Goal: Navigation & Orientation: Find specific page/section

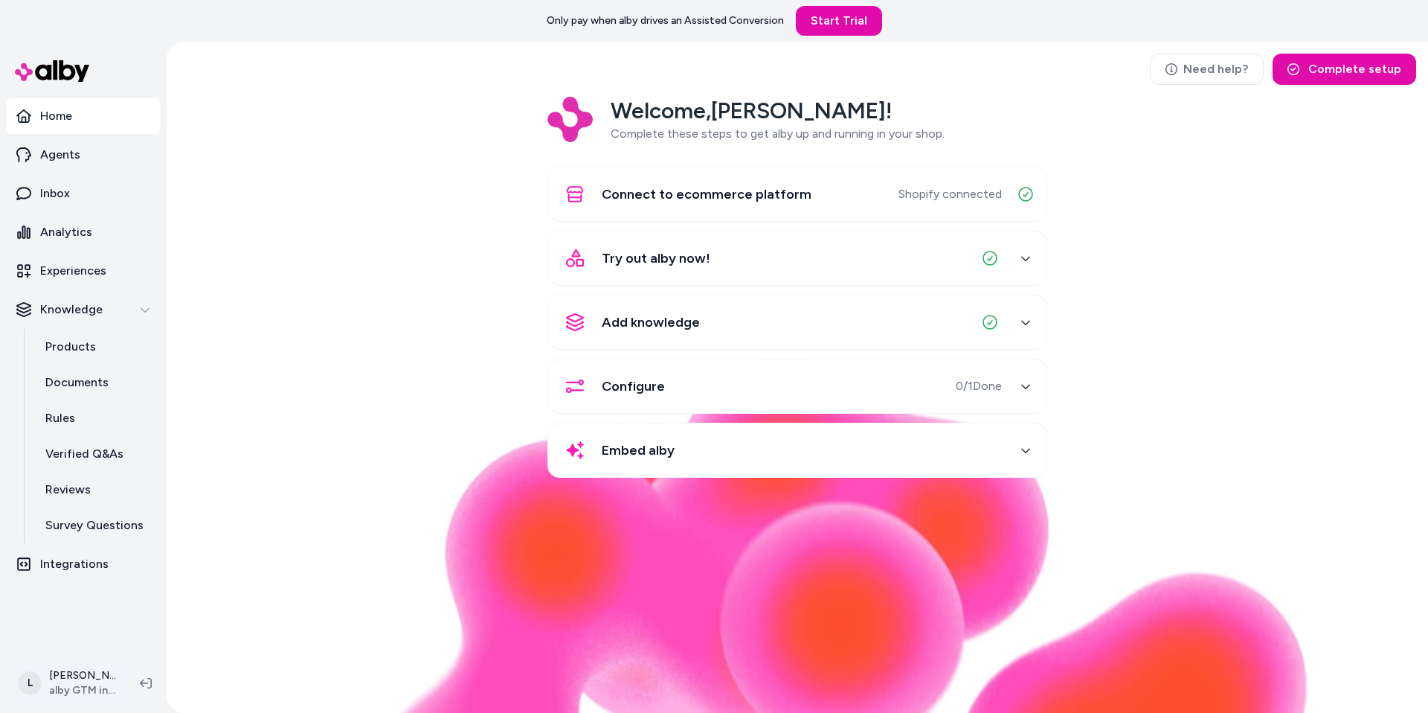
click at [65, 681] on html "Only pay when alby drives an Assisted Conversion Start Trial Home Agents Inbox …" at bounding box center [714, 356] width 1428 height 713
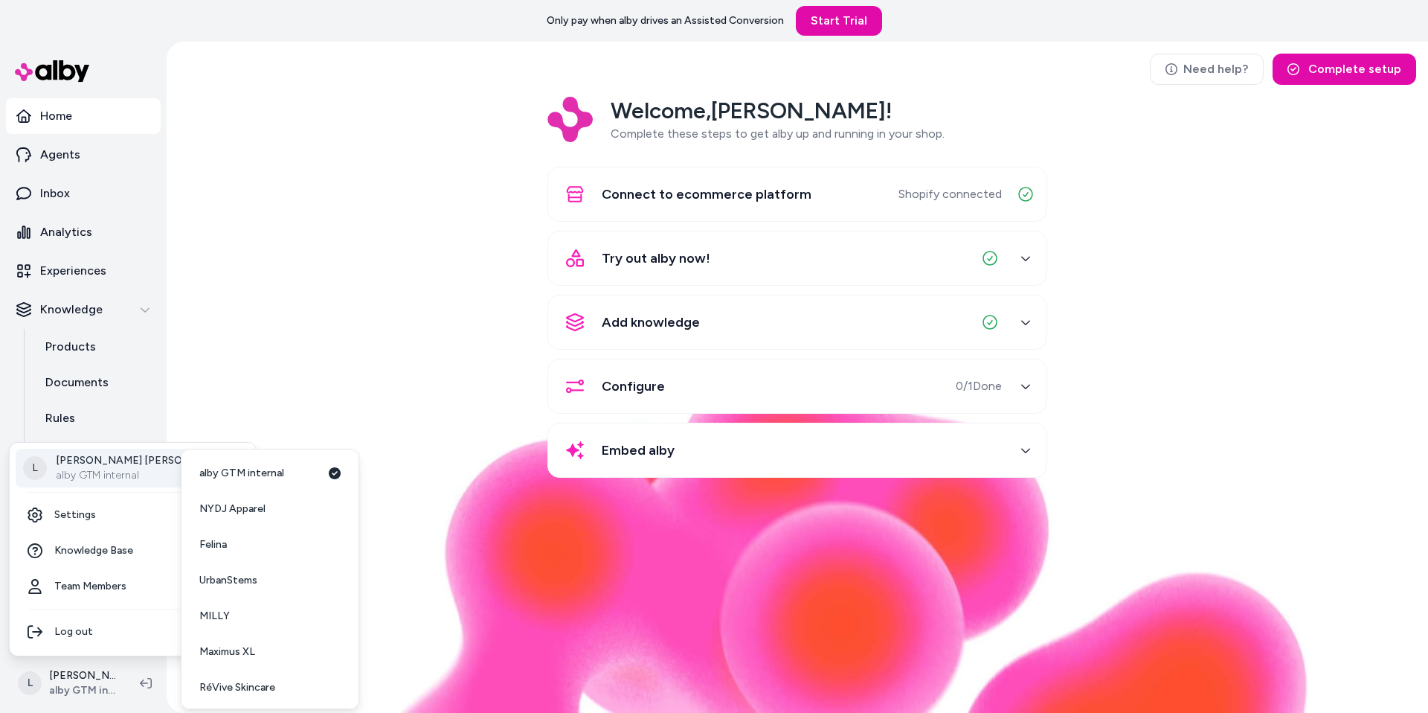
click at [116, 452] on div "L Logan Graham alby GTM internal" at bounding box center [133, 468] width 234 height 39
click at [251, 683] on span "RéVive Skincare" at bounding box center [237, 687] width 76 height 15
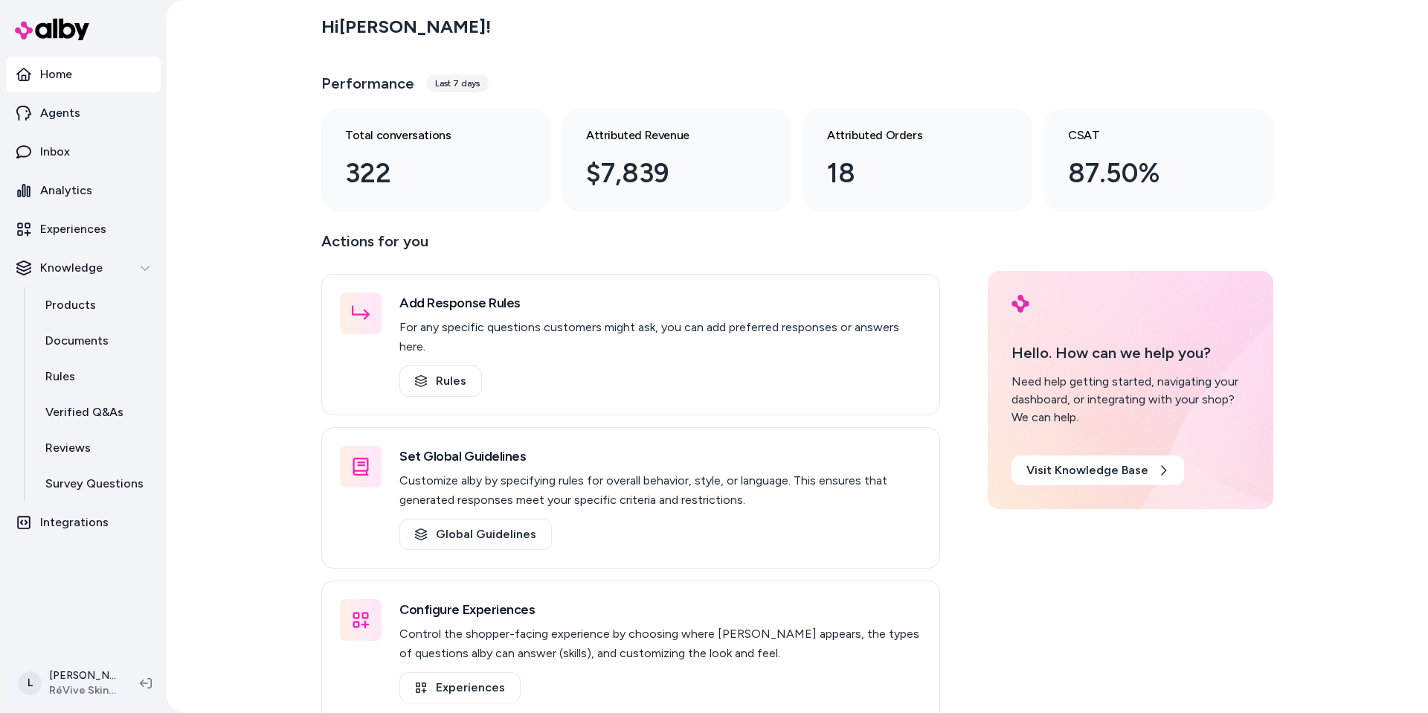
click at [90, 674] on html "Home Agents Inbox Analytics Experiences Knowledge Products Documents Rules Veri…" at bounding box center [714, 356] width 1428 height 713
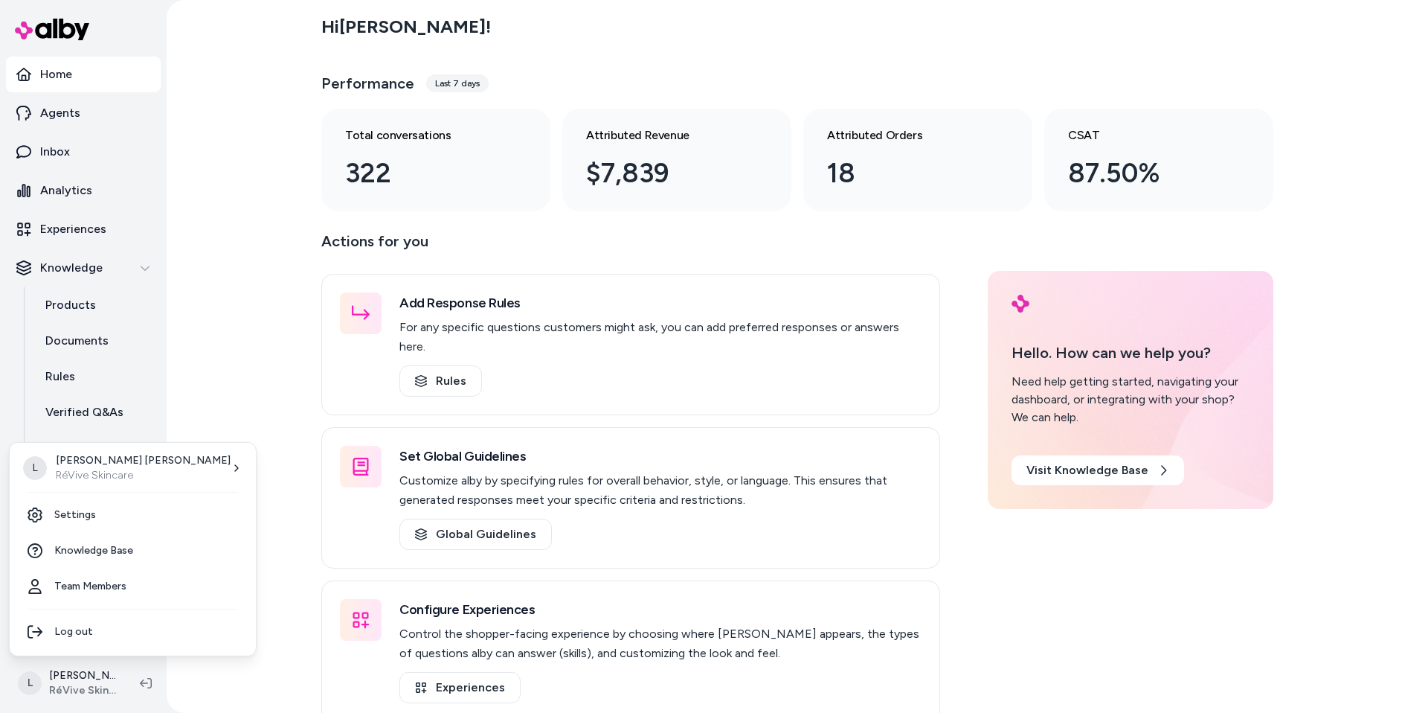
click at [280, 64] on html "Home Agents Inbox Analytics Experiences Knowledge Products Documents Rules Veri…" at bounding box center [714, 356] width 1428 height 713
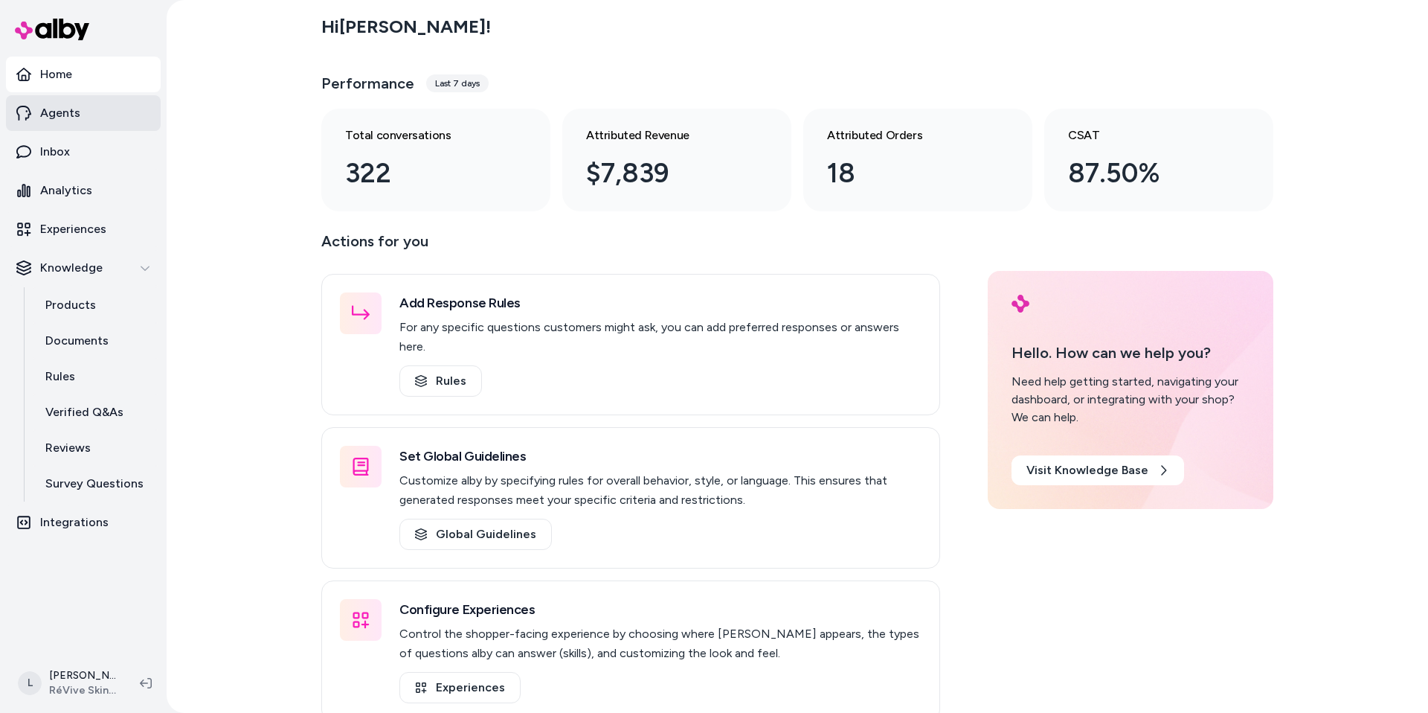
click at [60, 109] on p "Agents" at bounding box center [60, 113] width 40 height 18
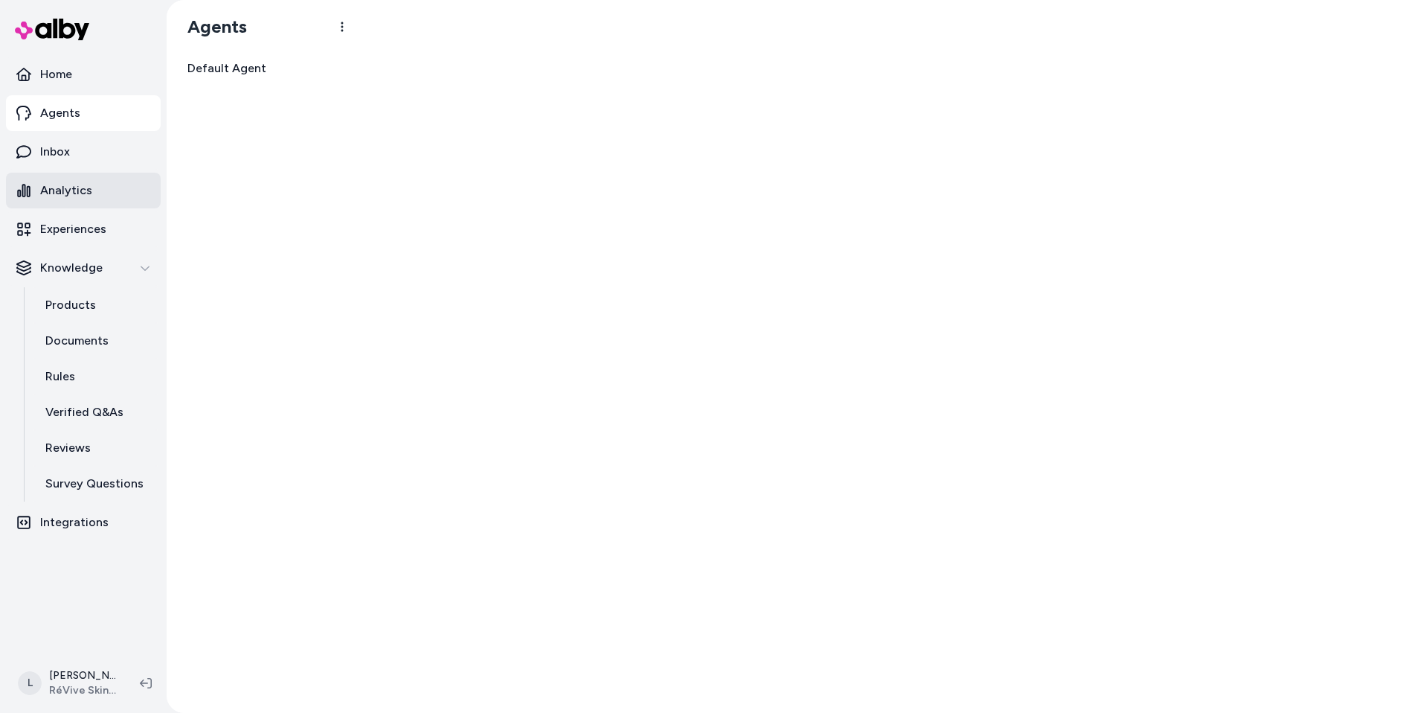
click at [64, 192] on p "Analytics" at bounding box center [66, 191] width 52 height 18
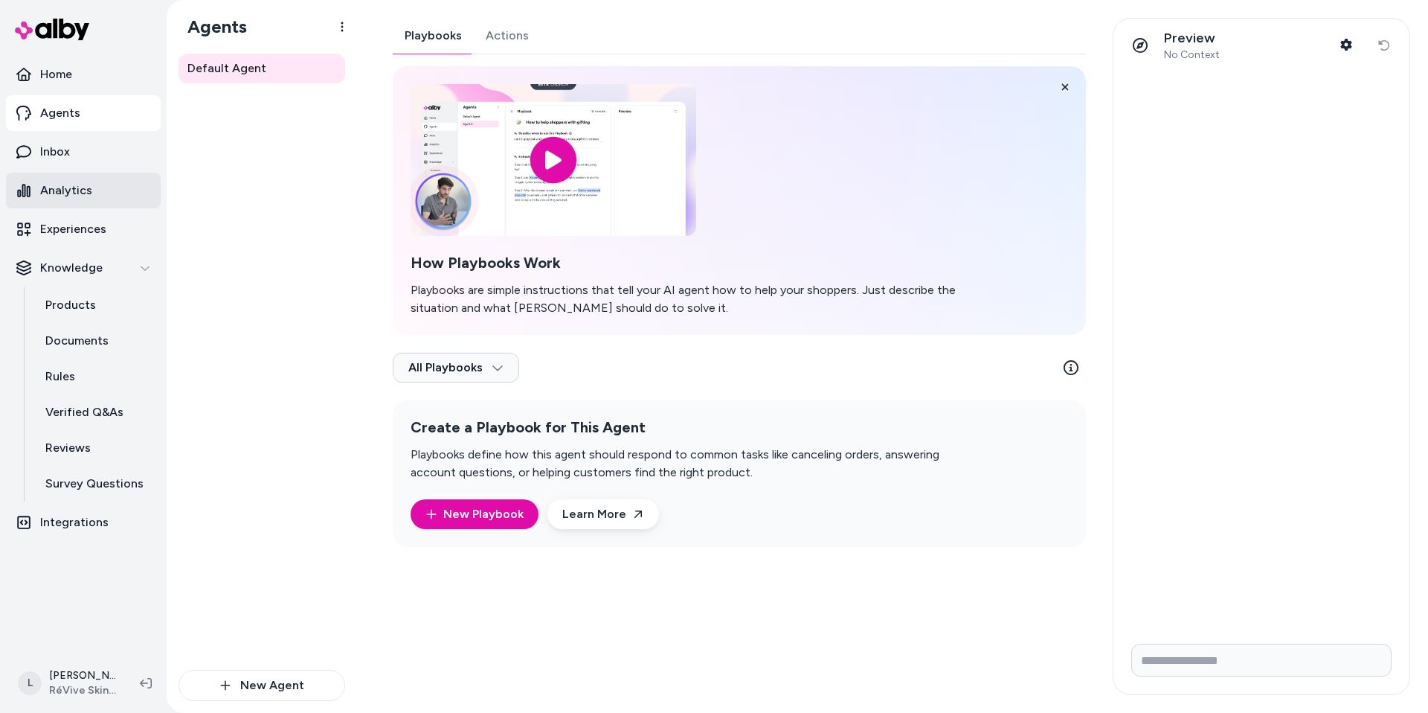
click at [47, 182] on p "Analytics" at bounding box center [66, 191] width 52 height 18
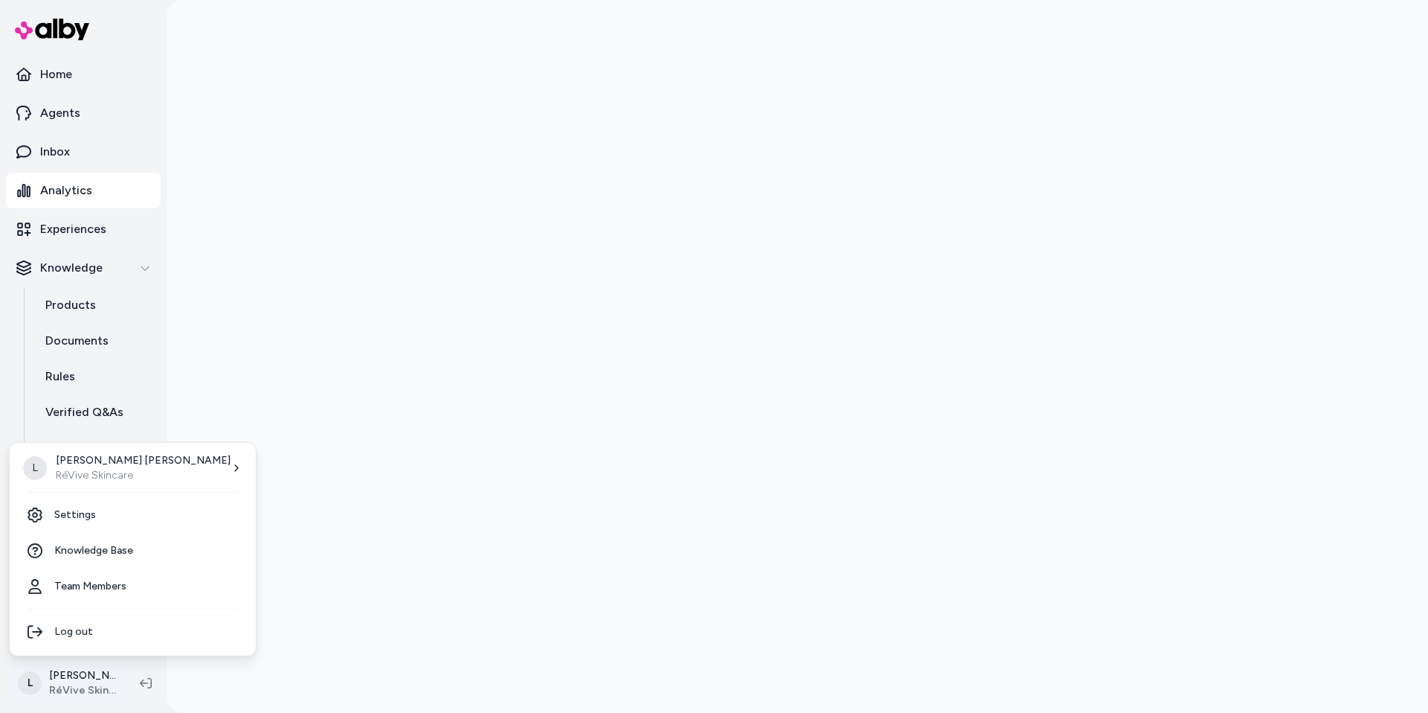
click at [66, 683] on html "Home Agents Inbox Analytics Experiences Knowledge Products Documents Rules Veri…" at bounding box center [714, 356] width 1428 height 713
click at [248, 325] on html "Home Agents Inbox Analytics Experiences Knowledge Products Documents Rules Veri…" at bounding box center [714, 356] width 1428 height 713
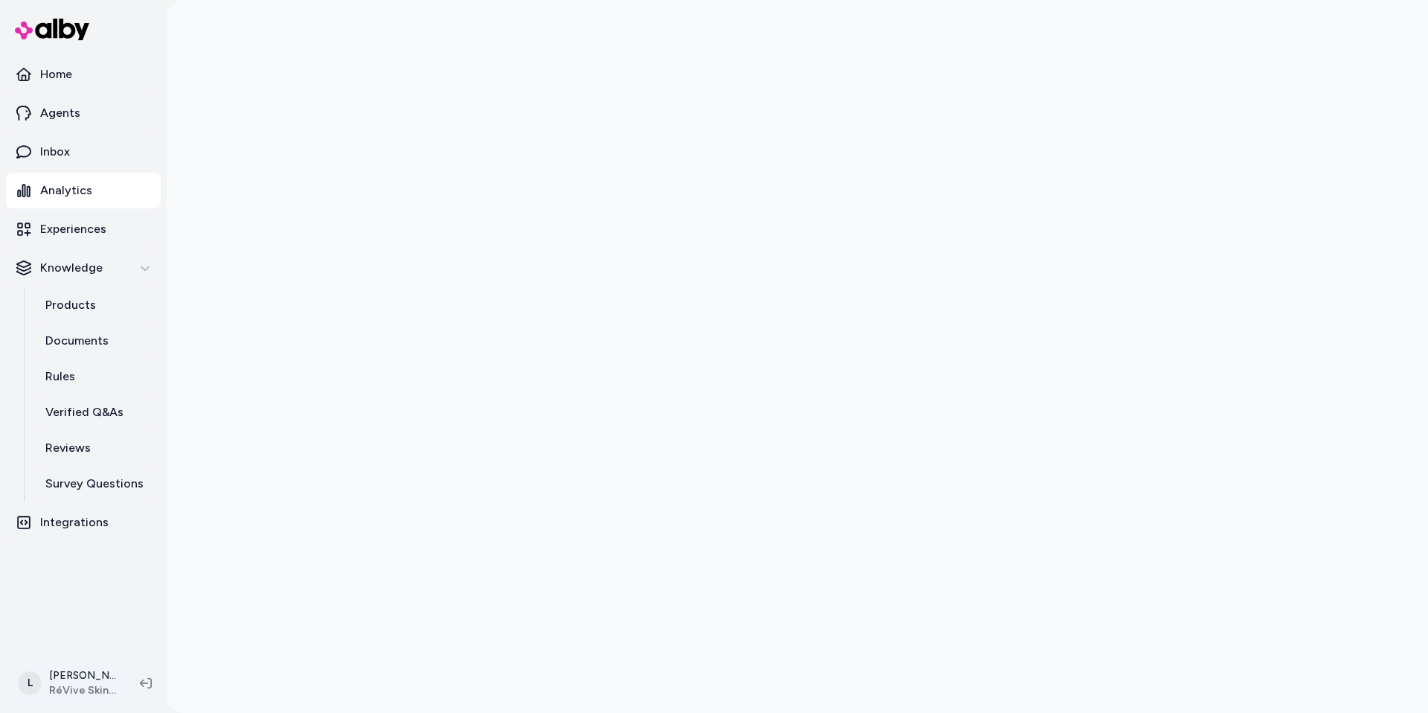
click at [28, 668] on html "Home Agents Inbox Analytics Experiences Knowledge Products Documents Rules Veri…" at bounding box center [714, 356] width 1428 height 713
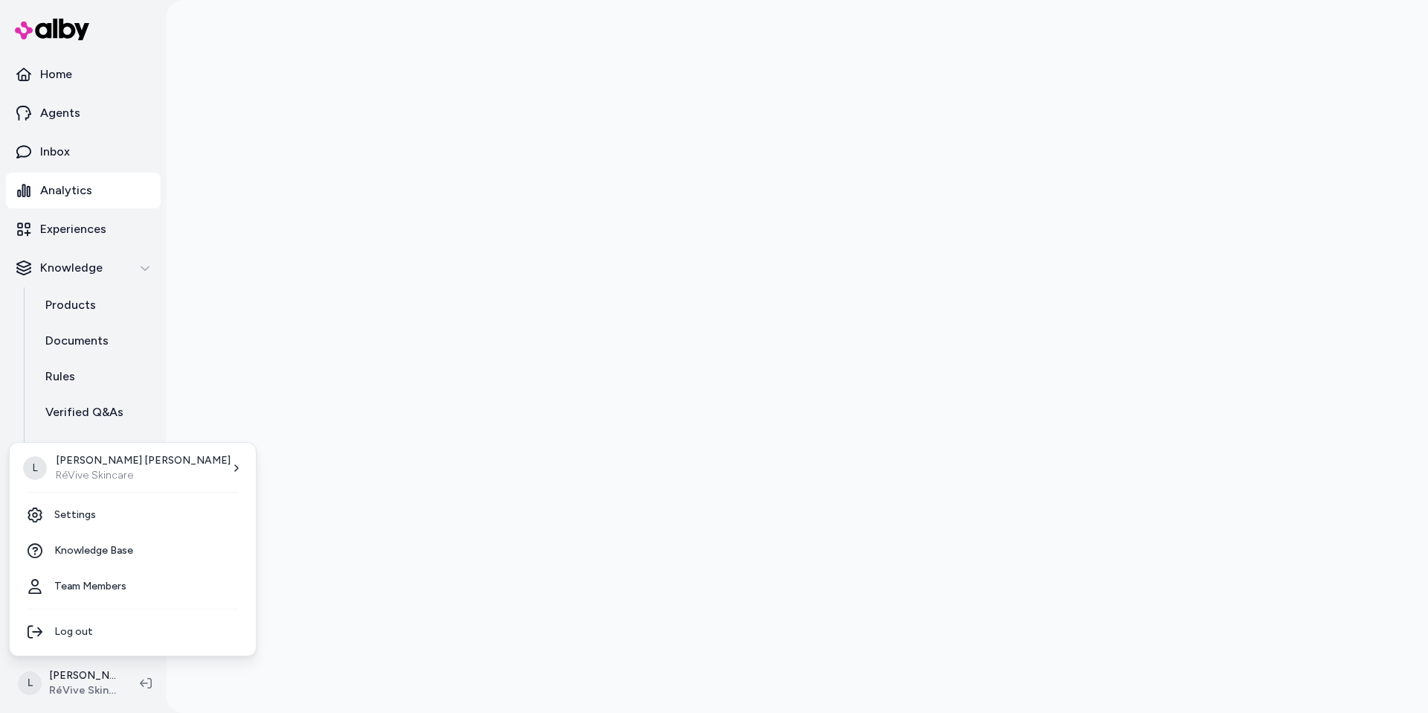
click at [254, 503] on html "Home Agents Inbox Analytics Experiences Knowledge Products Documents Rules Veri…" at bounding box center [714, 356] width 1428 height 713
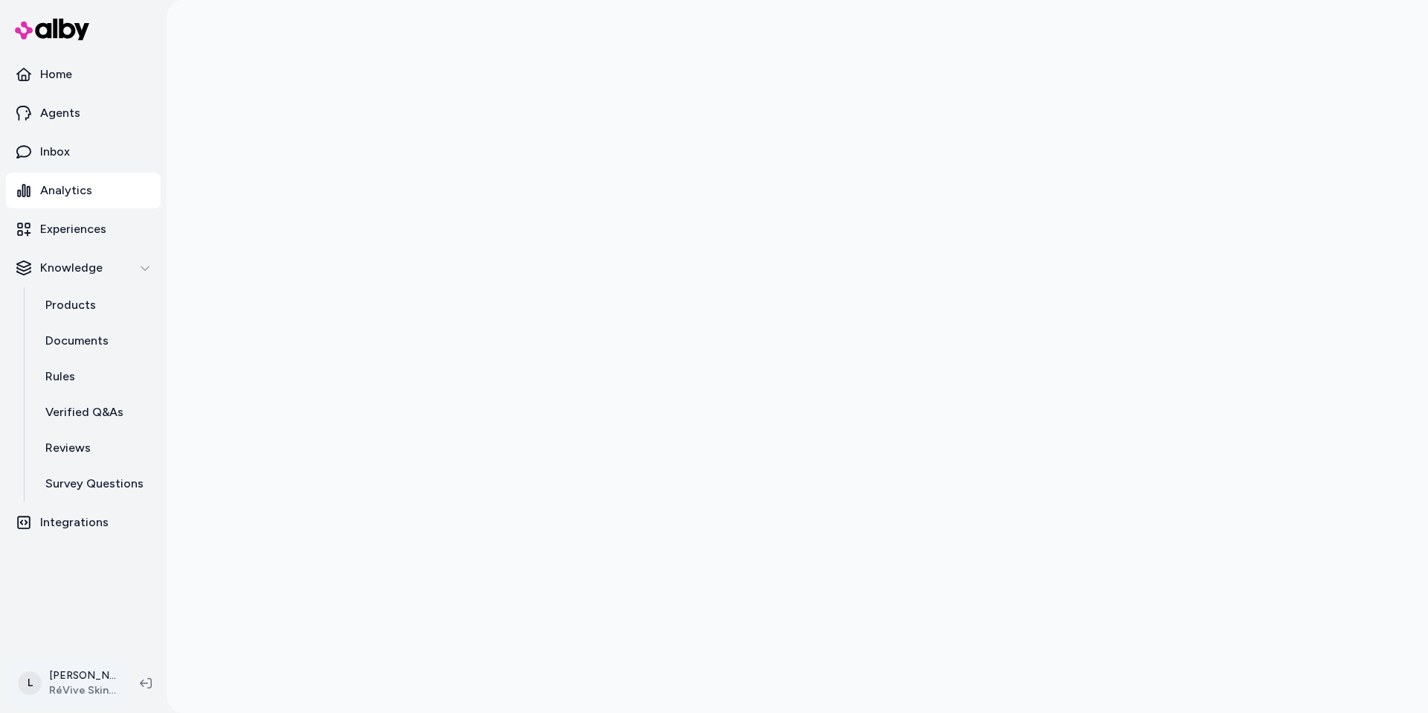
click at [88, 697] on html "Home Agents Inbox Analytics Experiences Knowledge Products Documents Rules Veri…" at bounding box center [714, 356] width 1428 height 713
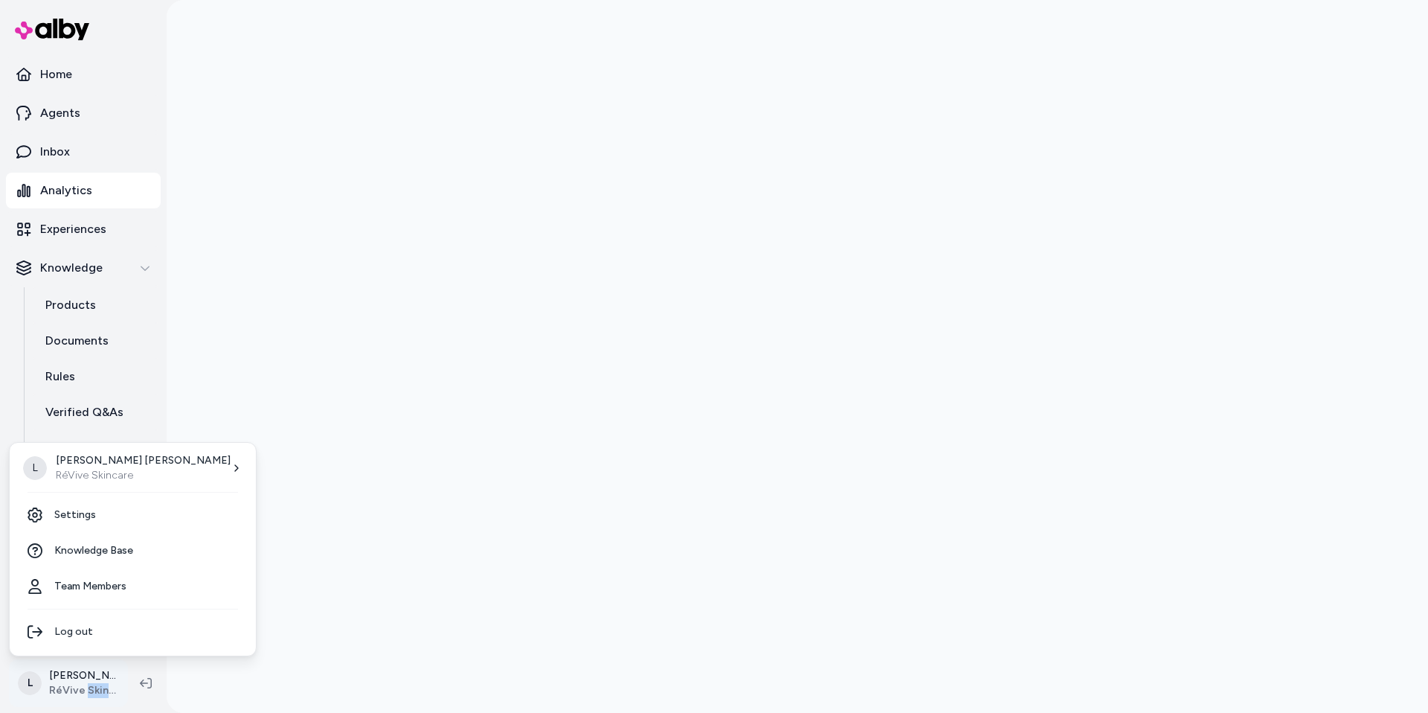
click at [88, 697] on html "Home Agents Inbox Analytics Experiences Knowledge Products Documents Rules Veri…" at bounding box center [714, 356] width 1428 height 713
click at [275, 322] on html "Home Agents Inbox Analytics Experiences Knowledge Products Documents Rules Veri…" at bounding box center [714, 356] width 1428 height 713
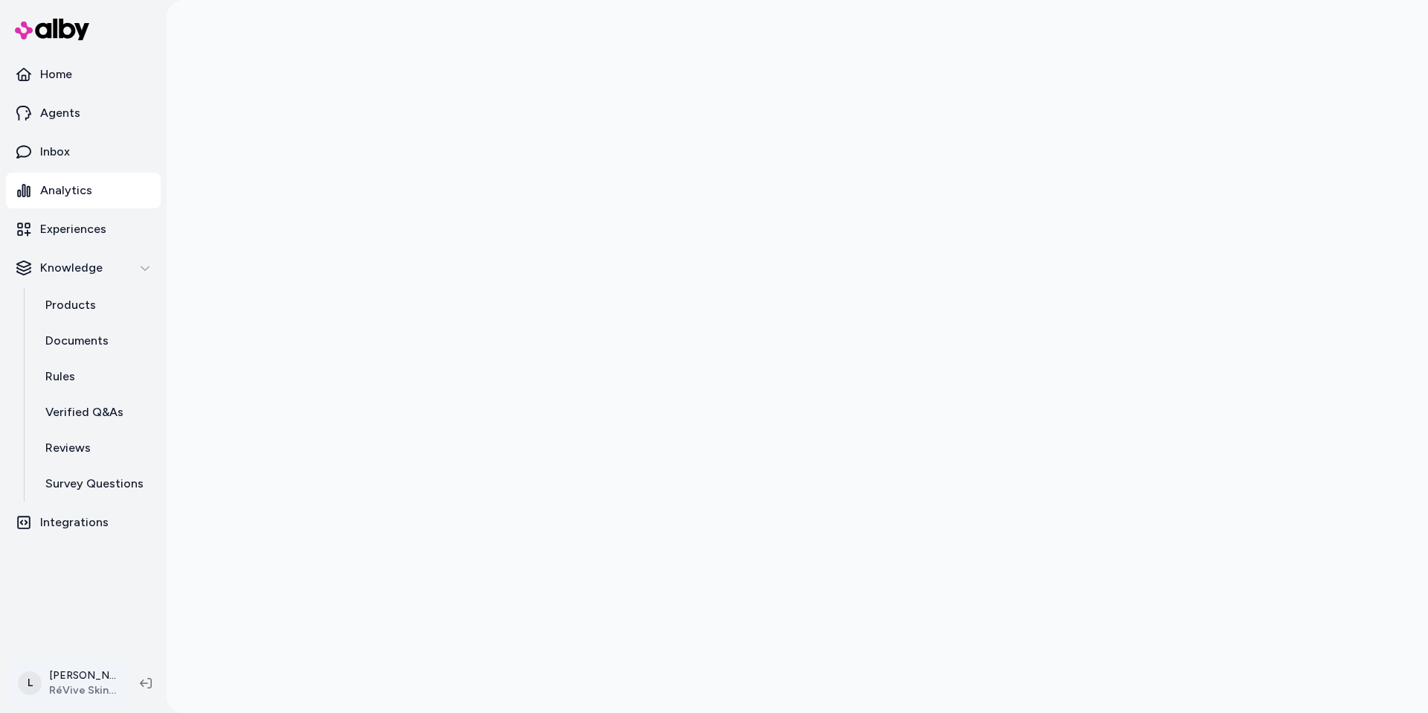
click at [104, 686] on html "Home Agents Inbox Analytics Experiences Knowledge Products Documents Rules Veri…" at bounding box center [714, 356] width 1428 height 713
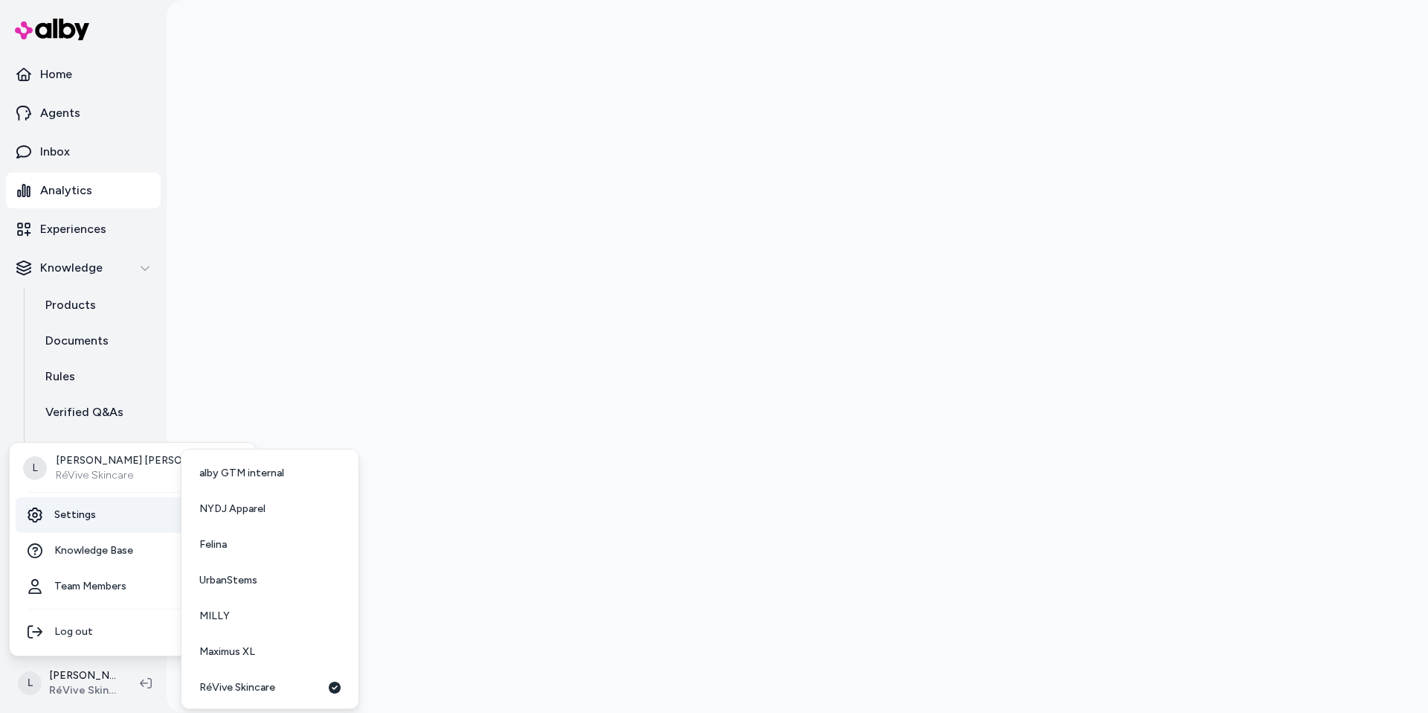
click at [99, 504] on link "Settings" at bounding box center [133, 515] width 234 height 36
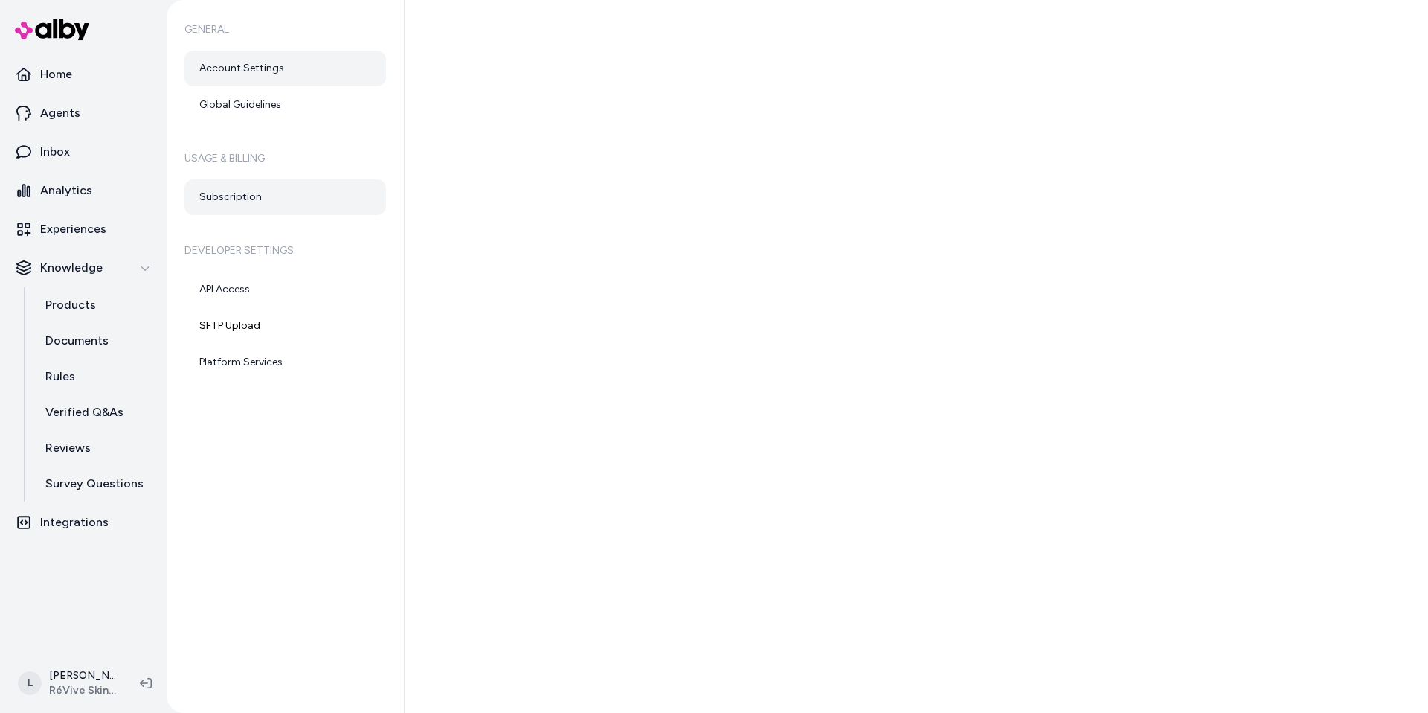
click at [238, 191] on link "Subscription" at bounding box center [286, 197] width 202 height 36
click at [257, 198] on link "Subscription" at bounding box center [286, 197] width 202 height 36
click at [196, 193] on link "Subscription" at bounding box center [286, 197] width 202 height 36
click at [229, 184] on link "Subscription" at bounding box center [286, 197] width 202 height 36
click at [228, 193] on link "Subscription" at bounding box center [286, 197] width 202 height 36
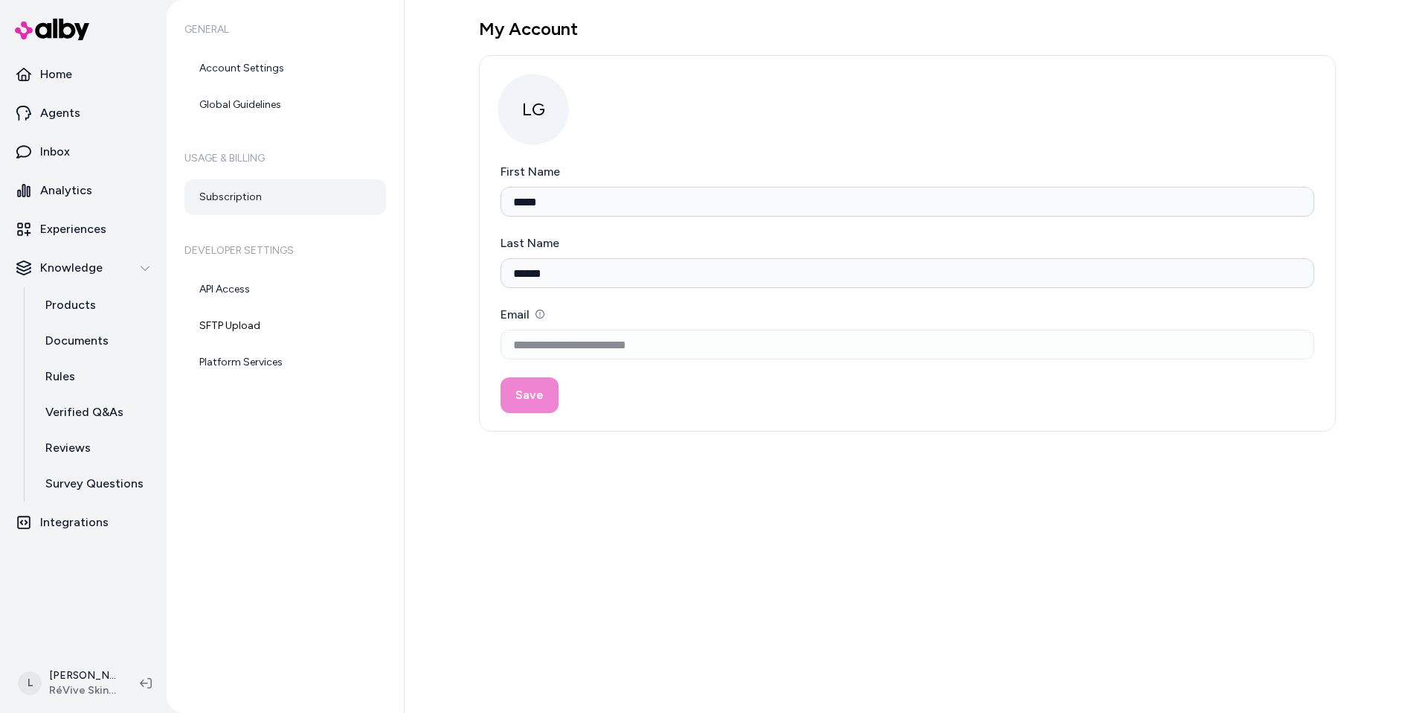
click at [263, 189] on link "Subscription" at bounding box center [286, 197] width 202 height 36
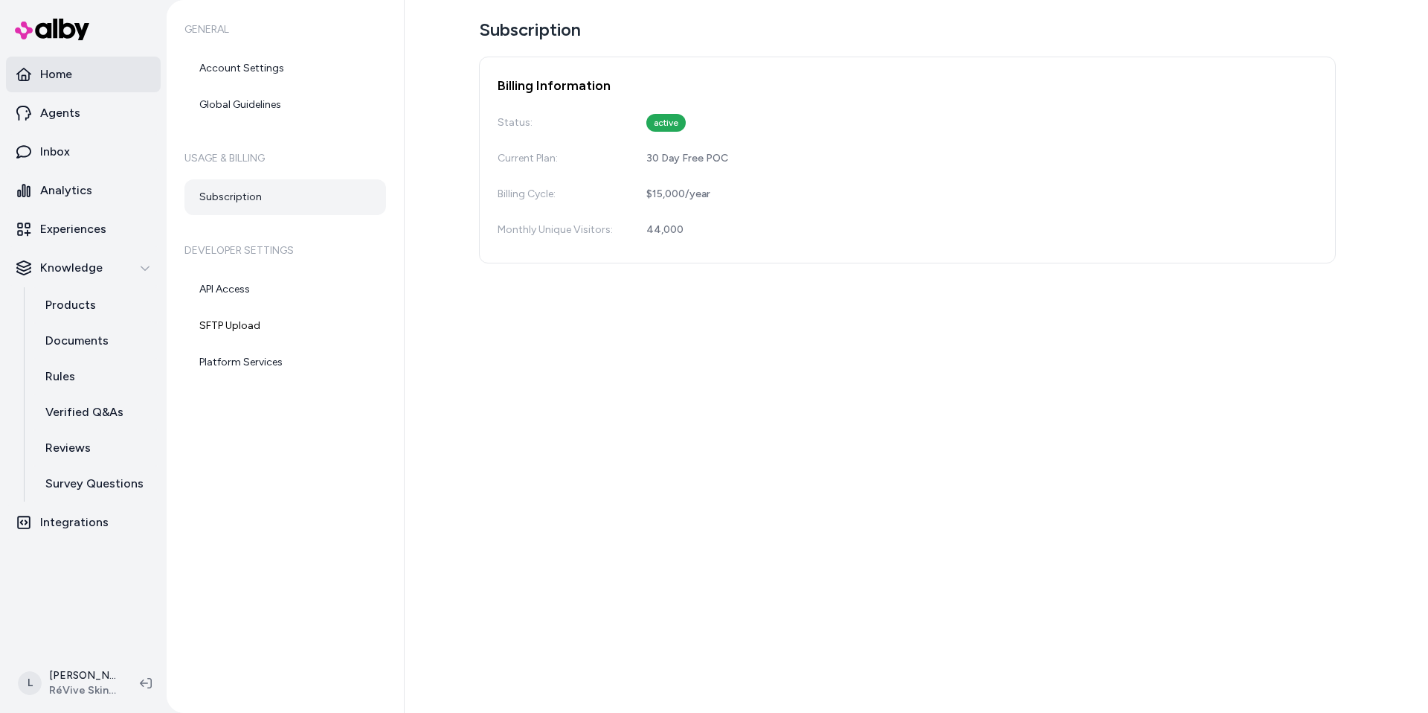
click at [83, 78] on link "Home" at bounding box center [83, 75] width 155 height 36
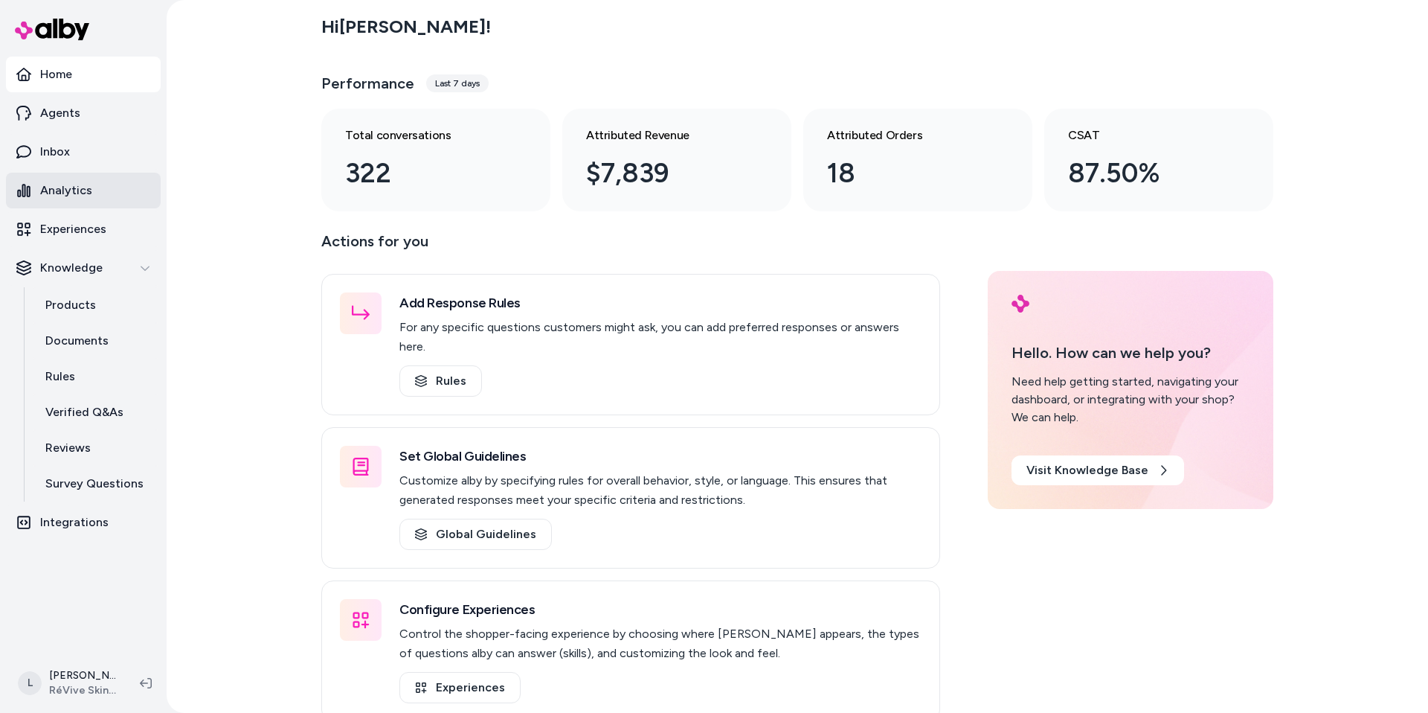
click at [65, 192] on p "Analytics" at bounding box center [66, 191] width 52 height 18
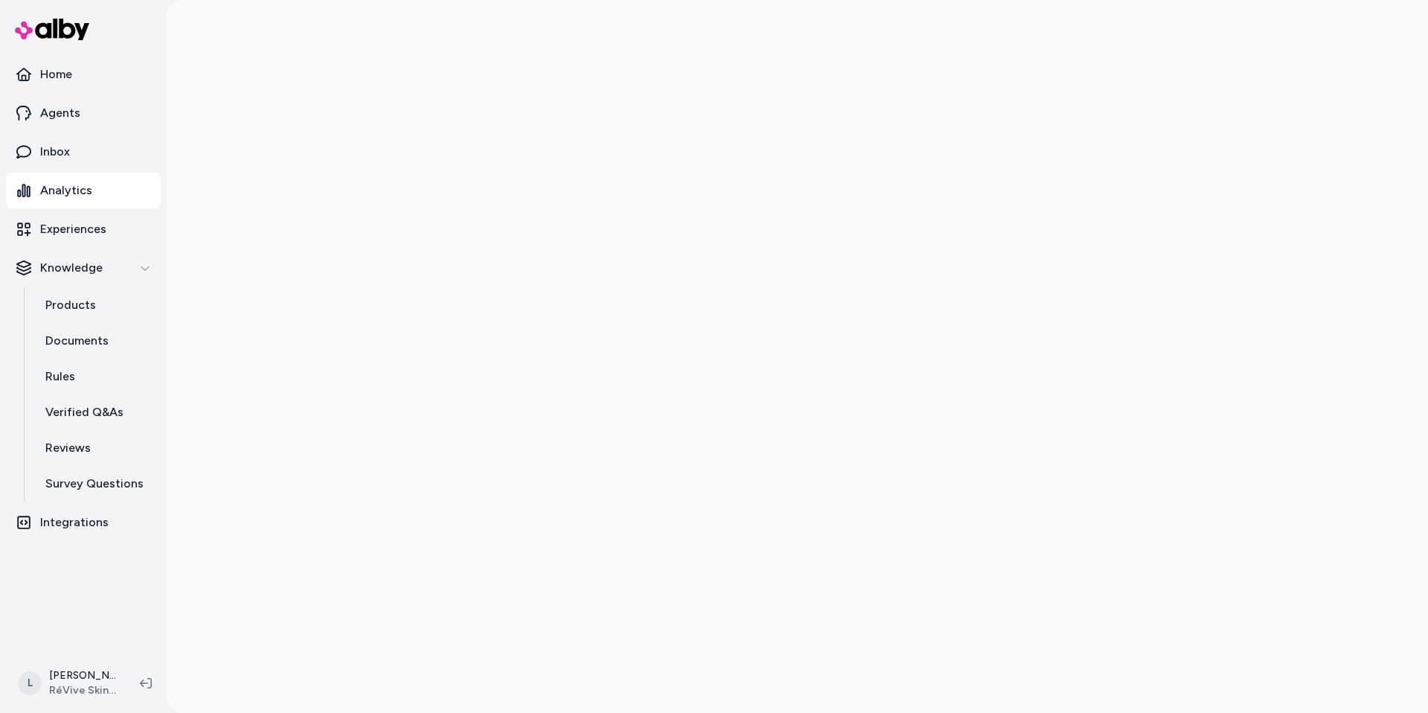
click at [74, 206] on link "Analytics" at bounding box center [83, 191] width 155 height 36
click at [302, 150] on div at bounding box center [798, 356] width 1262 height 713
